Goal: Information Seeking & Learning: Check status

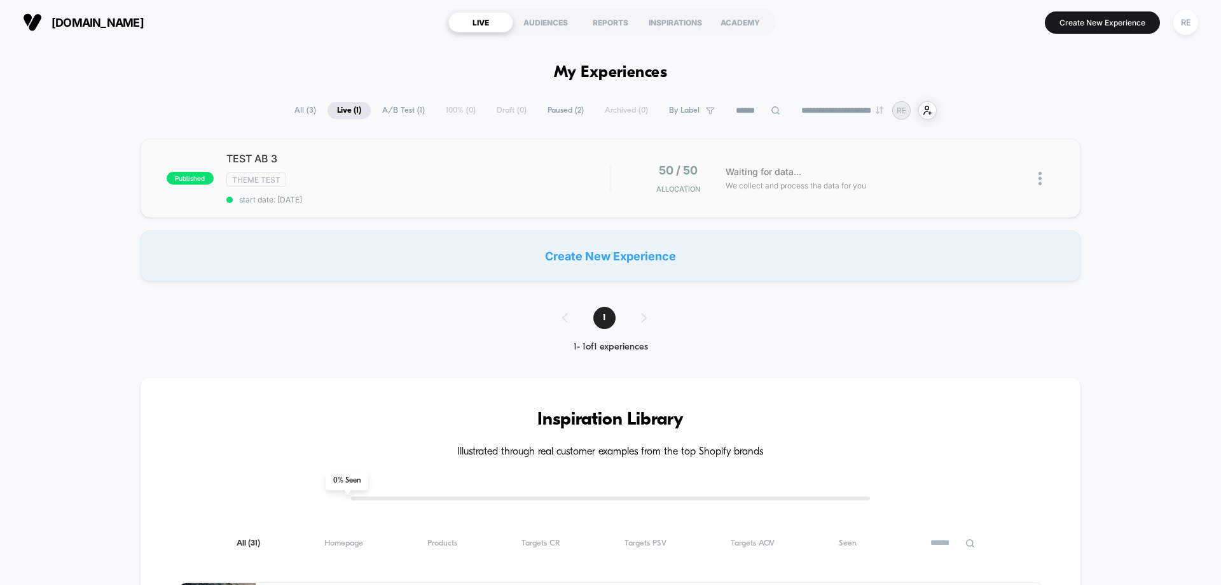
click at [940, 197] on div "published TEST AB 3 Theme Test start date: [DATE] 50 / 50 Allocation Waiting fo…" at bounding box center [611, 178] width 940 height 79
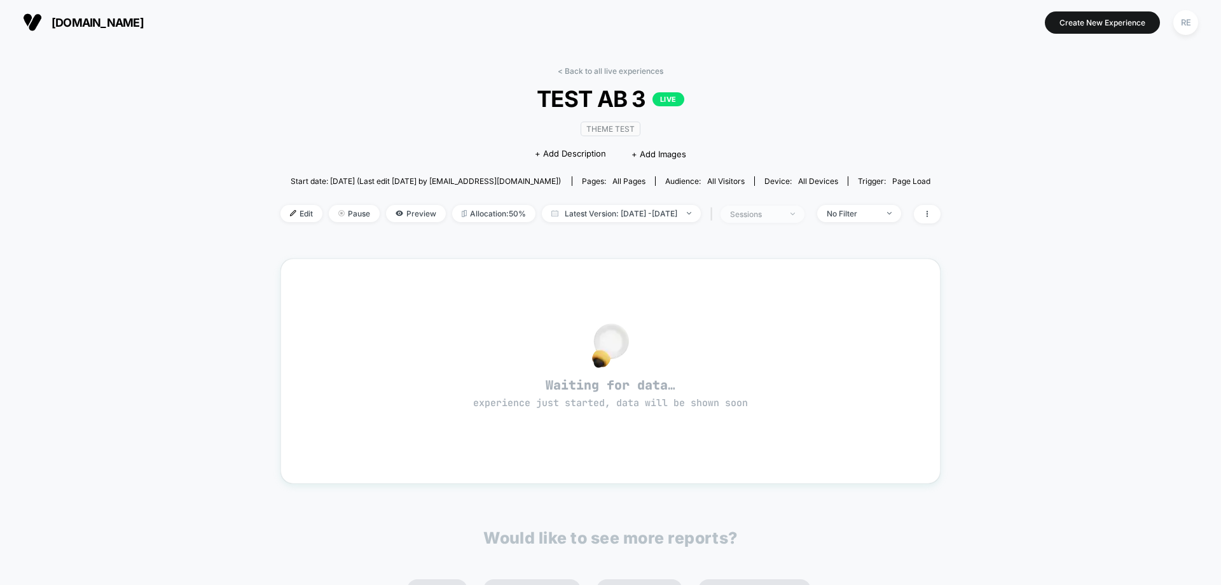
click at [781, 213] on div "sessions" at bounding box center [755, 214] width 51 height 10
click at [878, 213] on div "No Filter" at bounding box center [852, 214] width 51 height 10
drag, startPoint x: 1073, startPoint y: 172, endPoint x: 1057, endPoint y: 178, distance: 17.1
click at [1070, 173] on div "< Back to all live experiences TEST AB 3 LIVE Theme Test Click to edit experien…" at bounding box center [610, 378] width 1221 height 667
click at [964, 212] on div "< Back to all live experiences TEST AB 3 LIVE Theme Test Click to edit experien…" at bounding box center [610, 378] width 1221 height 667
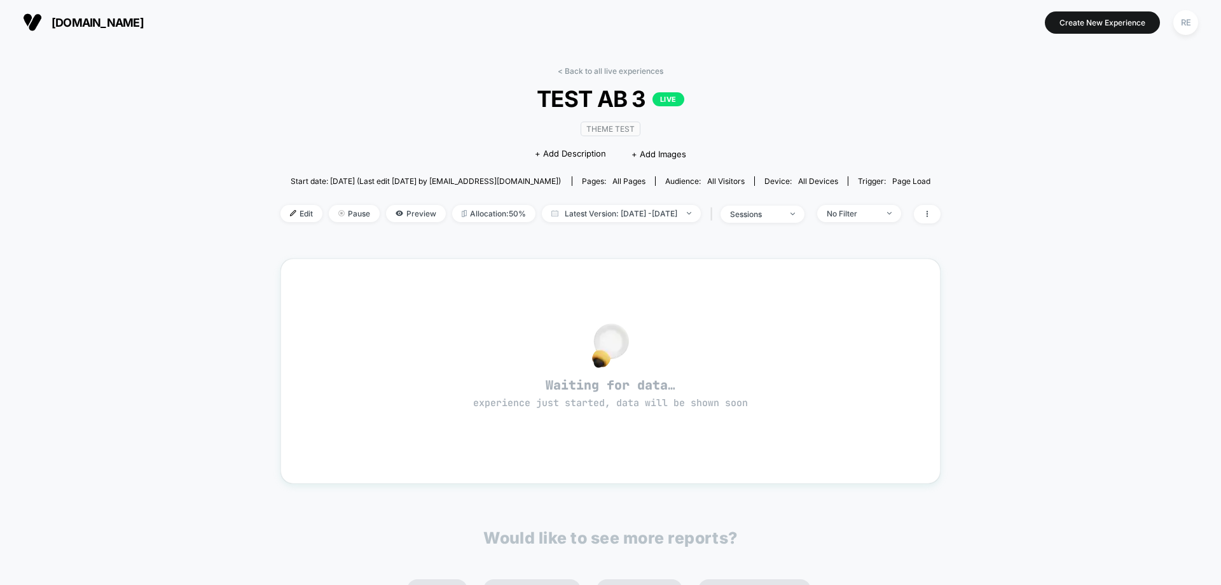
click at [963, 216] on div "< Back to all live experiences TEST AB 3 LIVE Theme Test Click to edit experien…" at bounding box center [610, 378] width 1221 height 667
click at [931, 212] on icon at bounding box center [928, 214] width 8 height 8
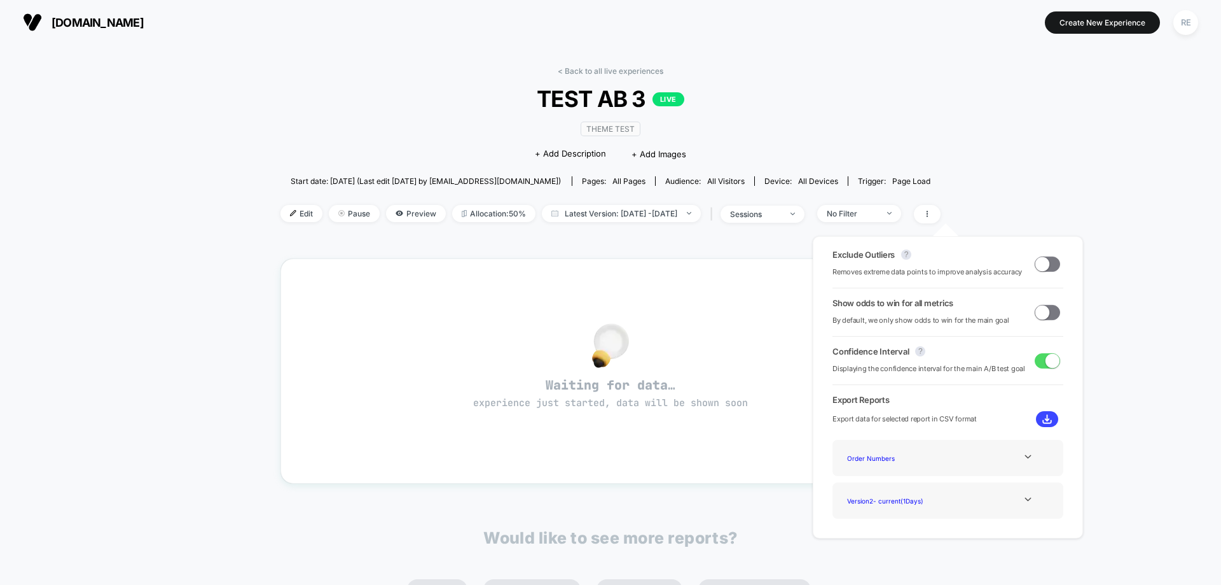
click at [1032, 237] on div "Exclude Outliers ? Removes extreme data points to improve analysis accuracy Sho…" at bounding box center [948, 387] width 270 height 302
click at [1172, 179] on div "< Back to all live experiences TEST AB 3 LIVE Theme Test Click to edit experien…" at bounding box center [610, 378] width 1221 height 667
